Goal: Task Accomplishment & Management: Use online tool/utility

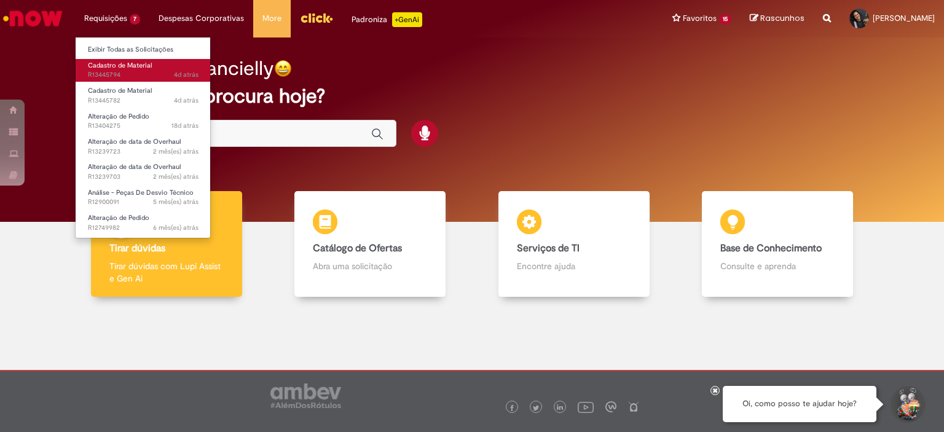
click at [124, 76] on span "4d atrás 4 dias atrás R13445794" at bounding box center [143, 75] width 111 height 10
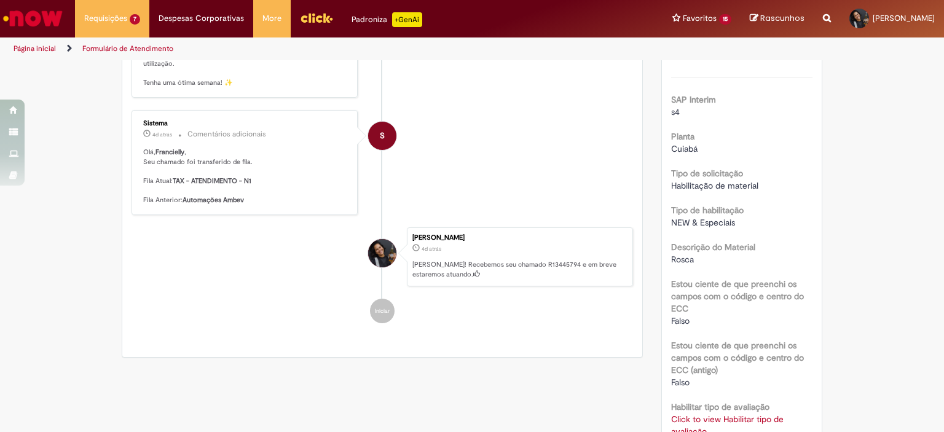
scroll to position [425, 0]
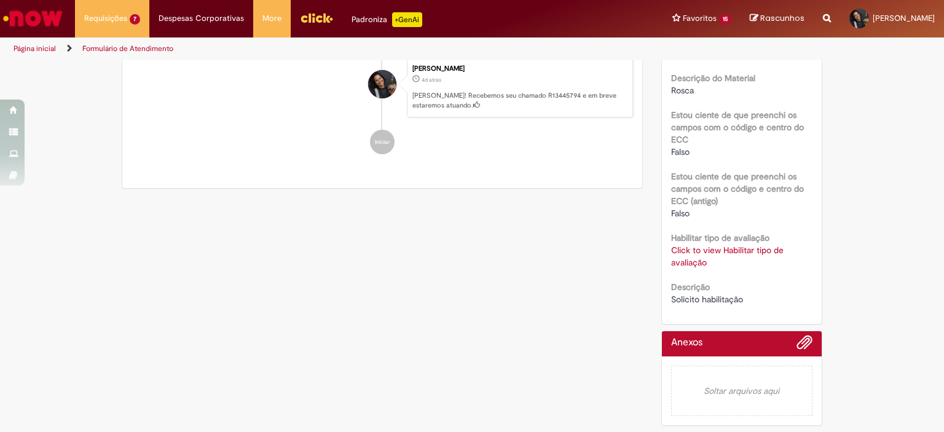
click at [706, 250] on link "Click to view Habilitar tipo de avaliação" at bounding box center [727, 256] width 112 height 23
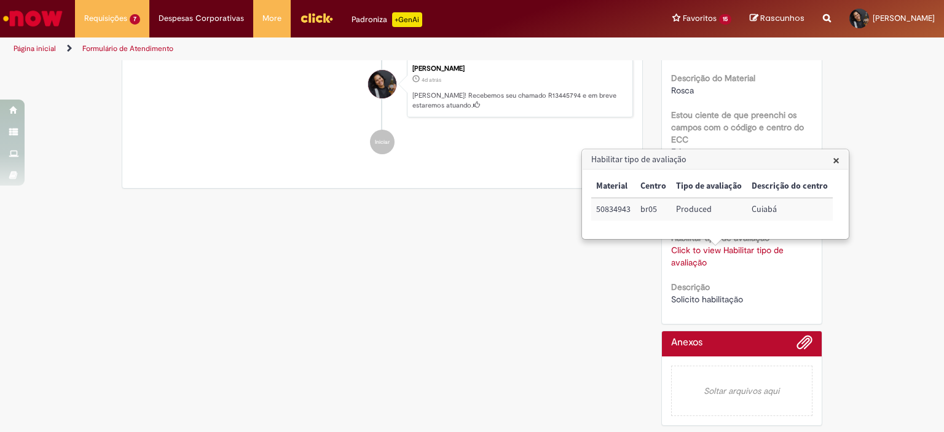
scroll to position [364, 0]
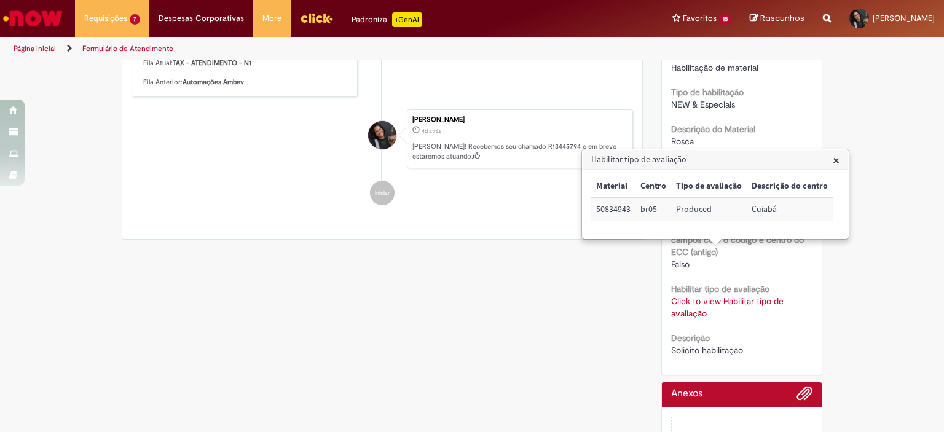
drag, startPoint x: 748, startPoint y: 325, endPoint x: 708, endPoint y: 286, distance: 55.6
click at [748, 320] on div "Click to view Habilitar tipo de avaliação Click to view Habilitar tipo de avali…" at bounding box center [742, 307] width 142 height 25
click at [834, 159] on span "×" at bounding box center [836, 160] width 7 height 17
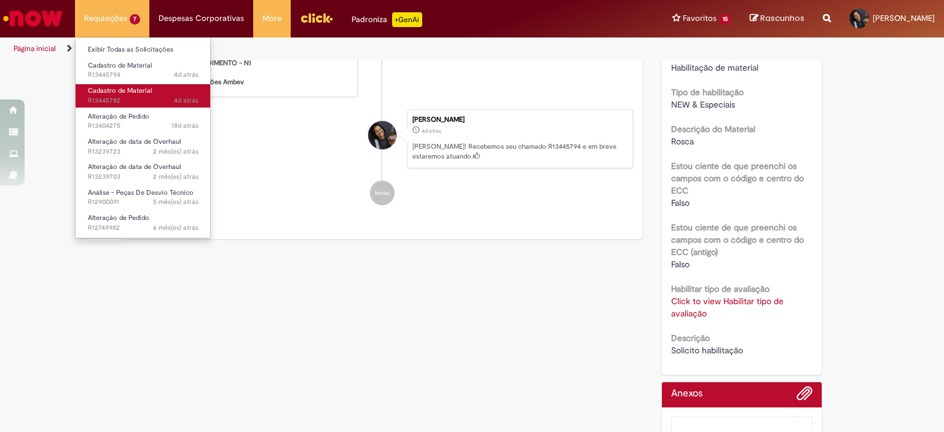
click at [111, 98] on span "4d atrás 4 dias atrás R13445782" at bounding box center [143, 101] width 111 height 10
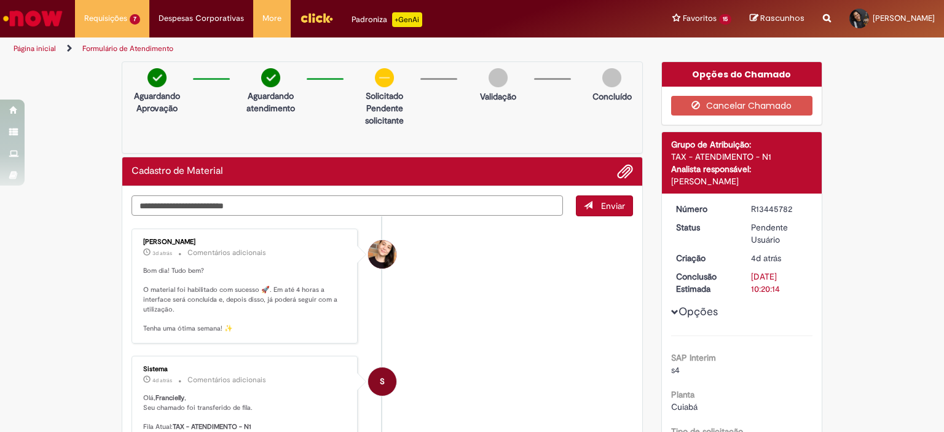
click at [191, 199] on textarea "Digite sua mensagem aqui..." at bounding box center [348, 205] width 432 height 21
type textarea "*********"
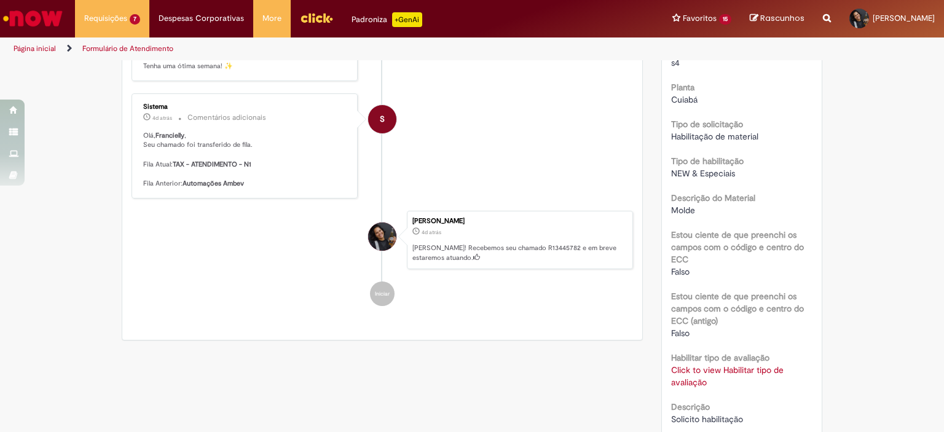
scroll to position [425, 0]
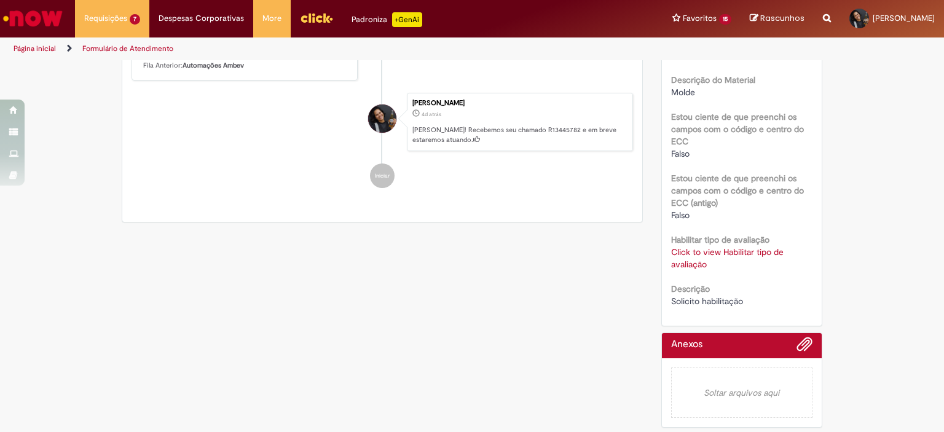
click at [703, 256] on link "Click to view Habilitar tipo de avaliação" at bounding box center [727, 258] width 112 height 23
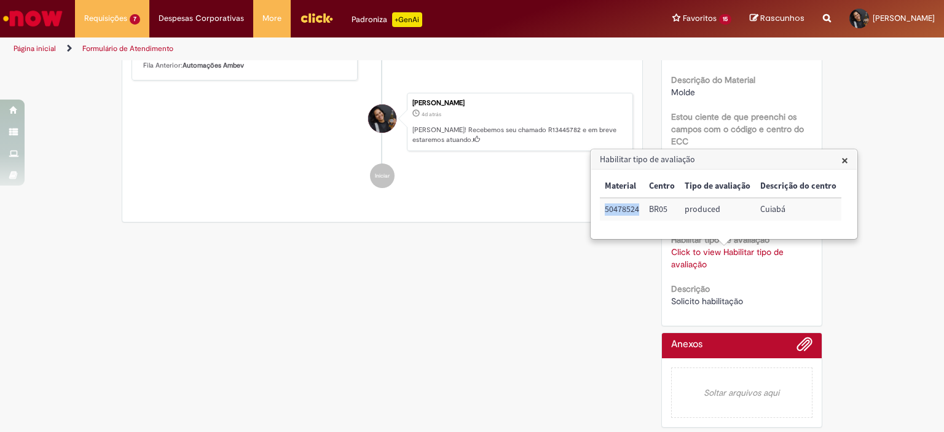
drag, startPoint x: 637, startPoint y: 207, endPoint x: 604, endPoint y: 208, distance: 32.6
click at [604, 208] on td "50478524" at bounding box center [622, 209] width 44 height 23
copy td "50478524"
